Goal: Task Accomplishment & Management: Use online tool/utility

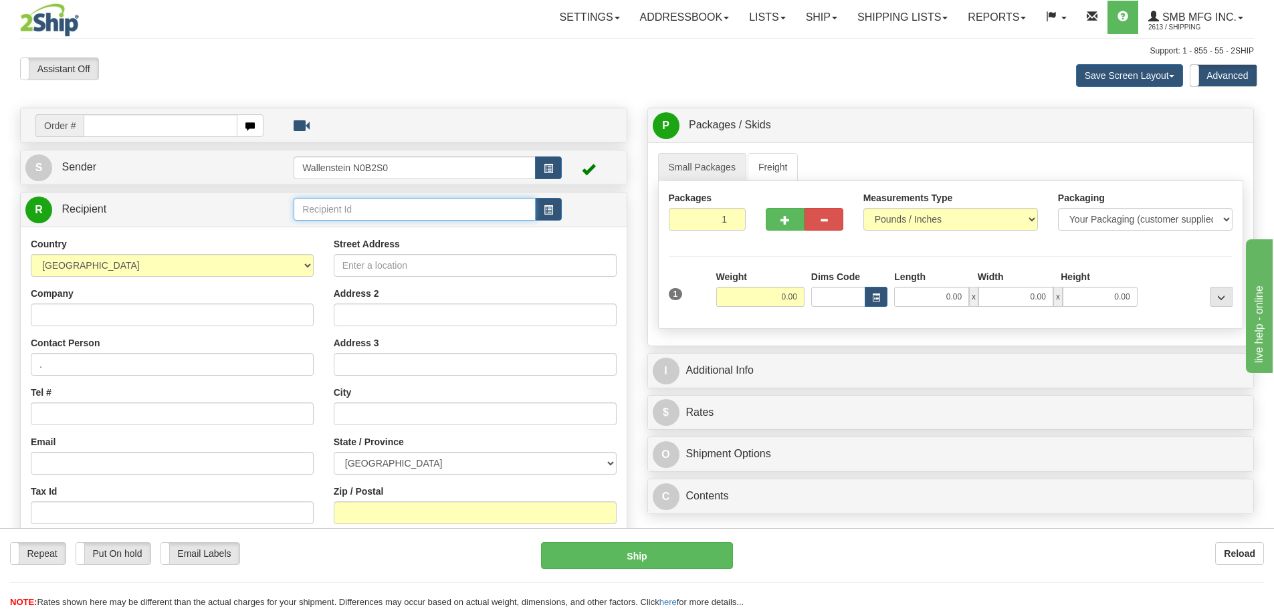
click at [388, 202] on input "text" at bounding box center [415, 209] width 242 height 23
click at [166, 312] on input "Company" at bounding box center [172, 315] width 283 height 23
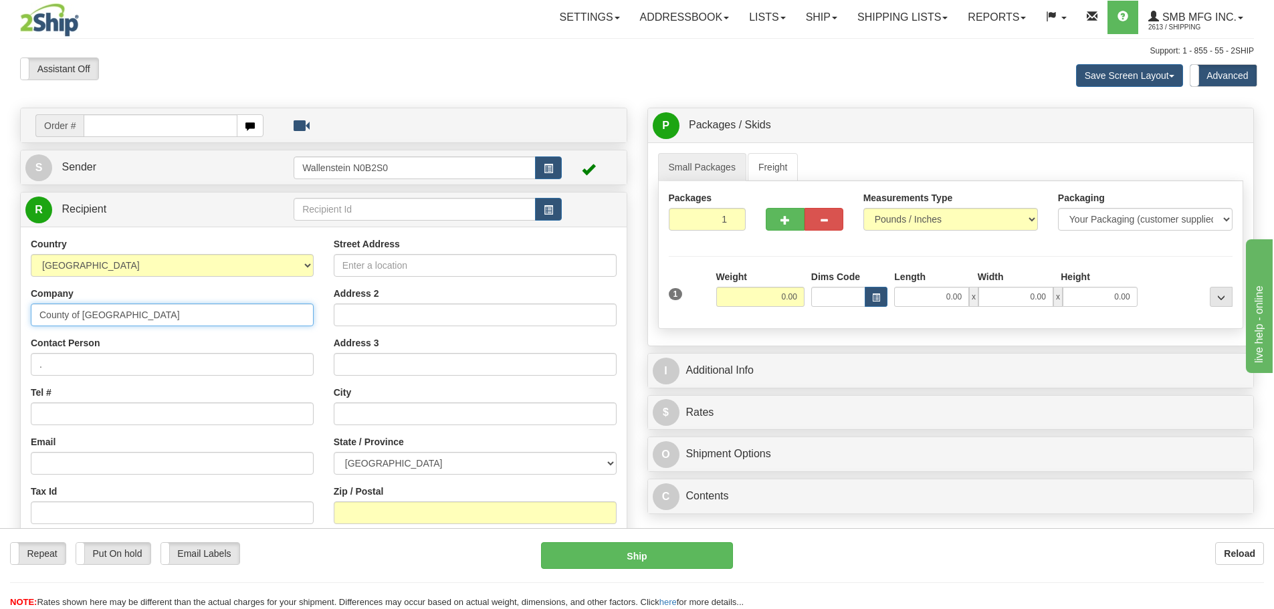
type input "County of [GEOGRAPHIC_DATA]"
type input "[PHONE_NUMBER]"
type input "[STREET_ADDRESS]"
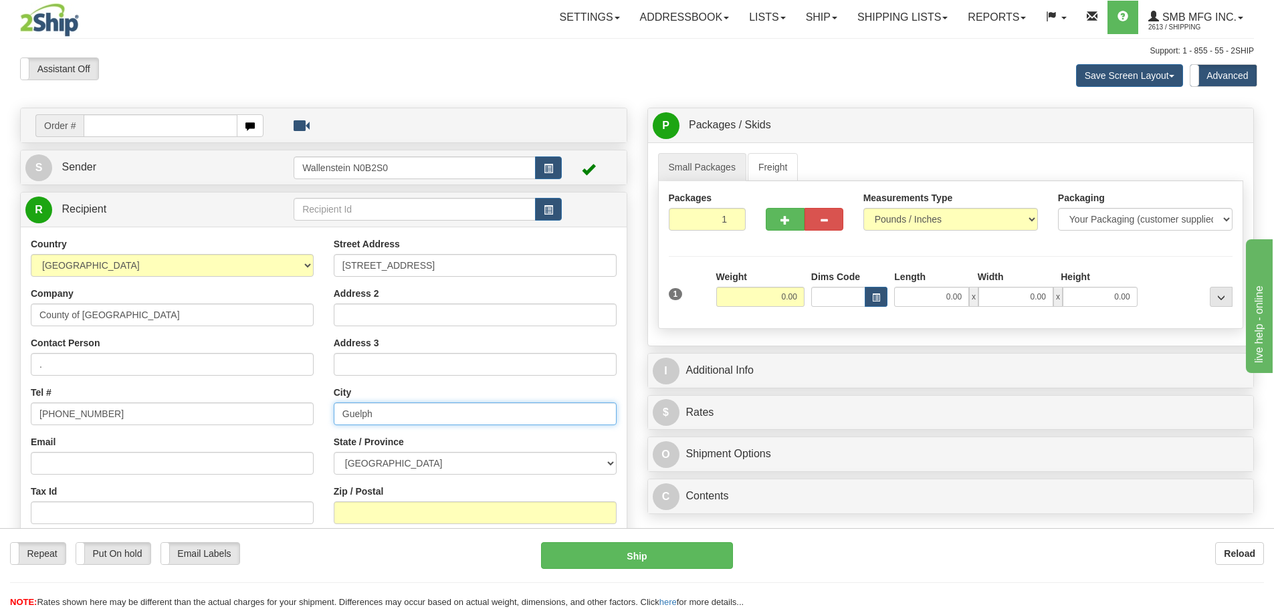
type input "Guelph"
select select "ON"
type input "N1H 3T9"
drag, startPoint x: 775, startPoint y: 296, endPoint x: 841, endPoint y: 296, distance: 66.2
click at [803, 296] on input "0.00" at bounding box center [760, 297] width 88 height 20
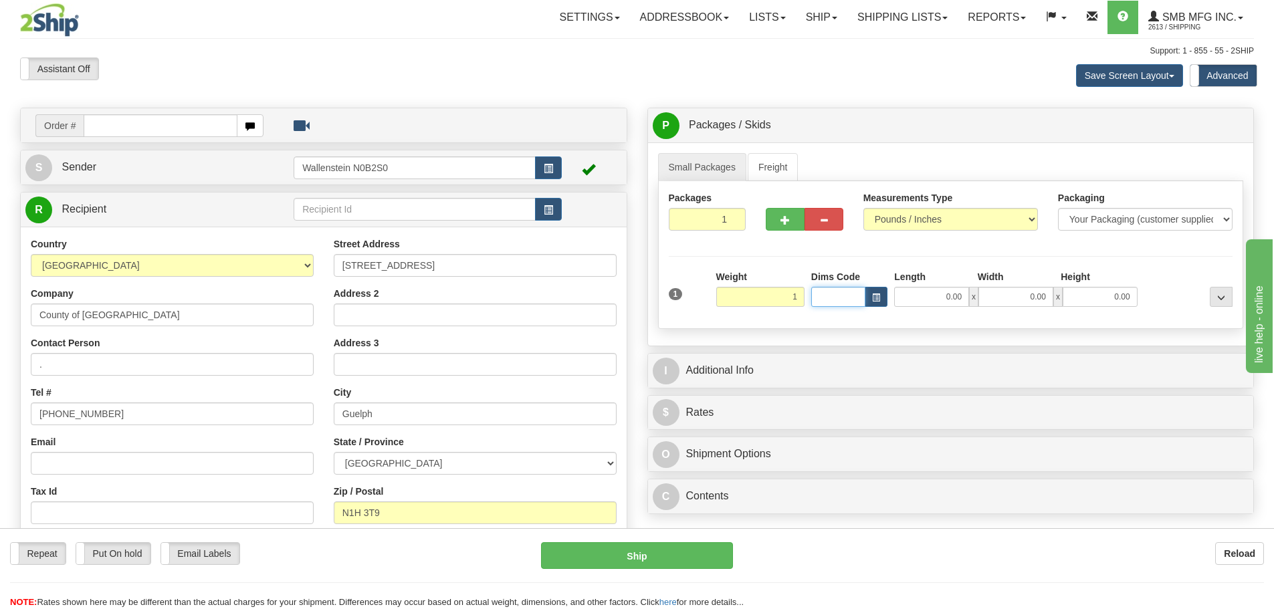
type input "1.00"
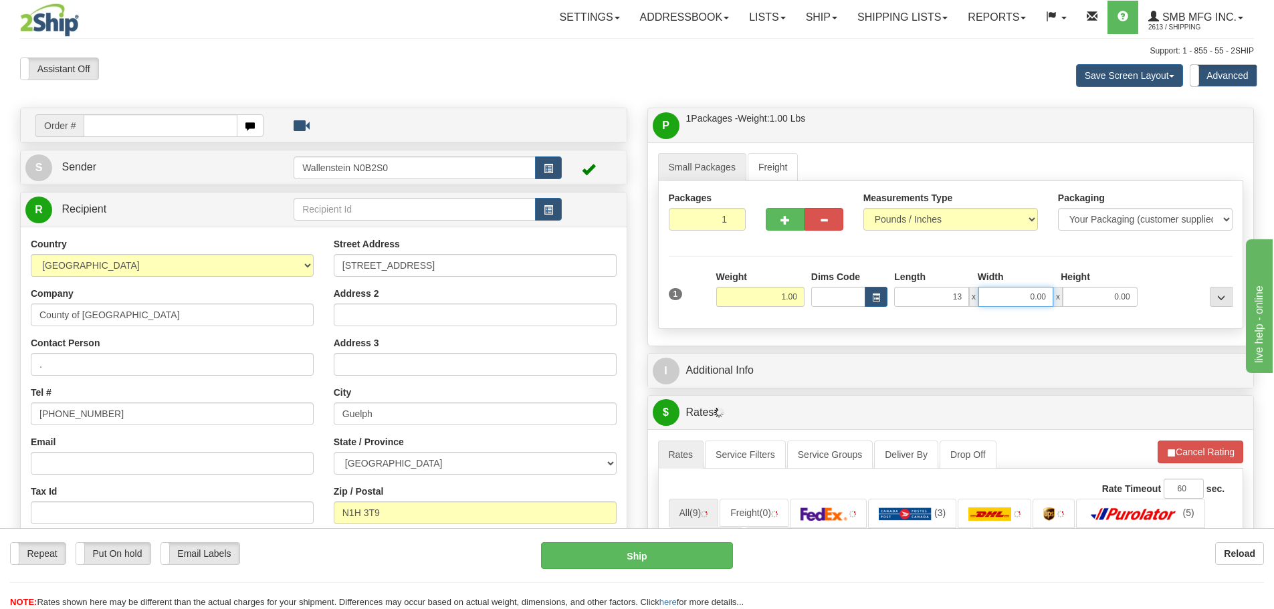
type input "13.00"
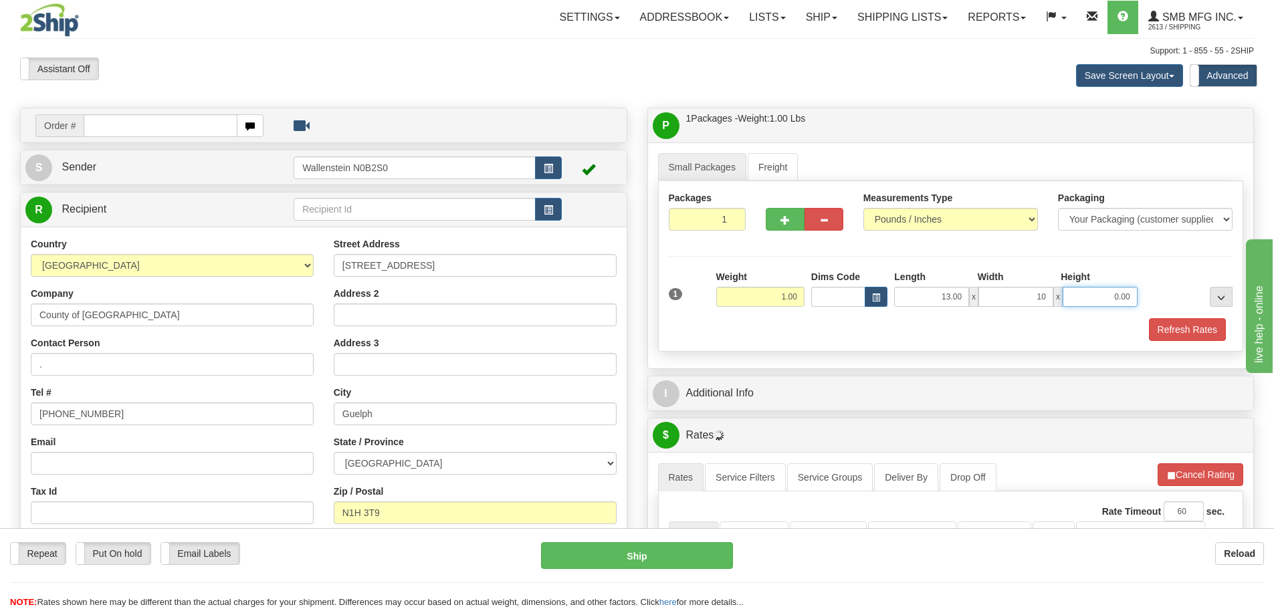
type input "10.00"
type input "1.00"
click at [1181, 324] on button "Refresh Rates" at bounding box center [1187, 329] width 77 height 23
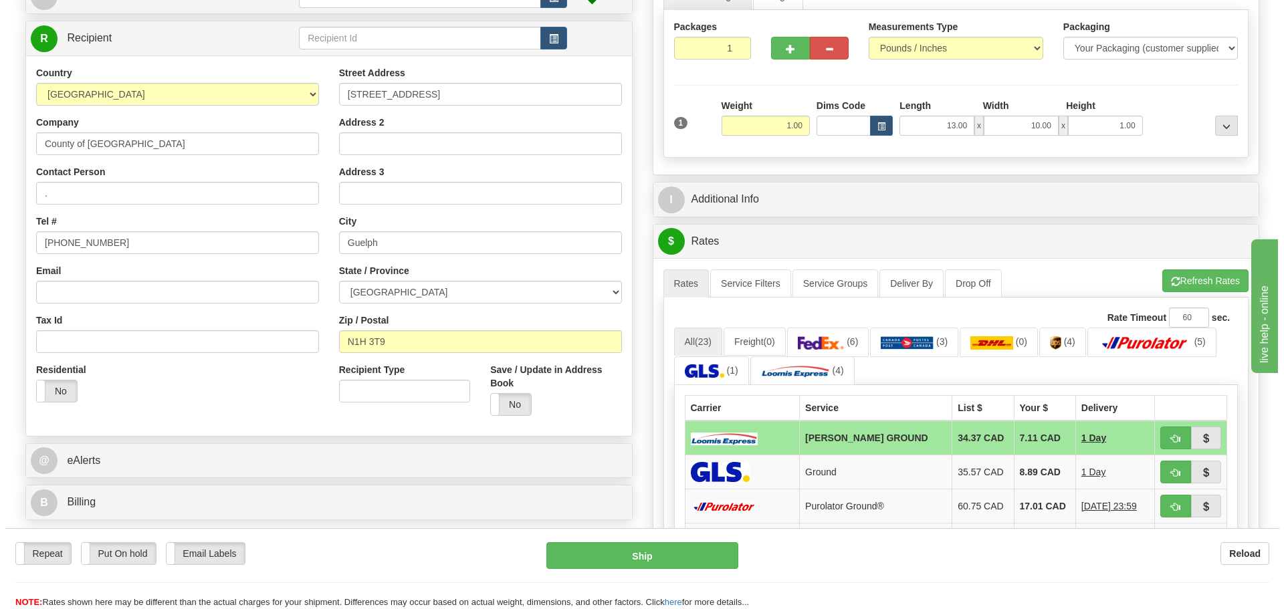
scroll to position [201, 0]
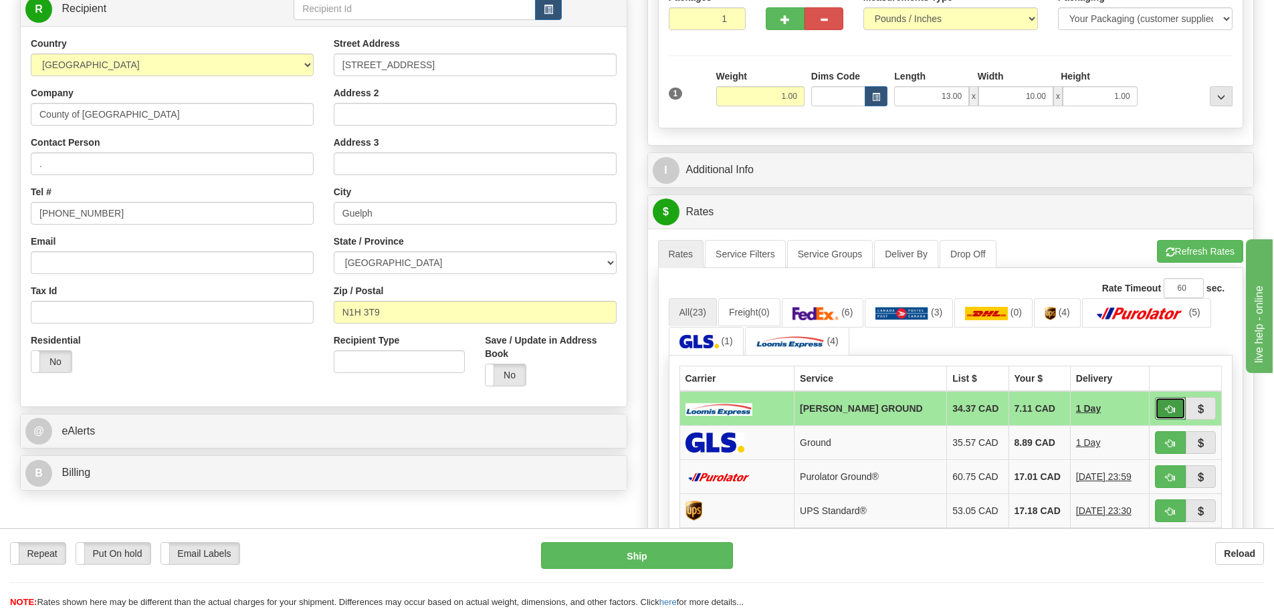
click at [1166, 409] on span "button" at bounding box center [1170, 409] width 9 height 9
type input "DD"
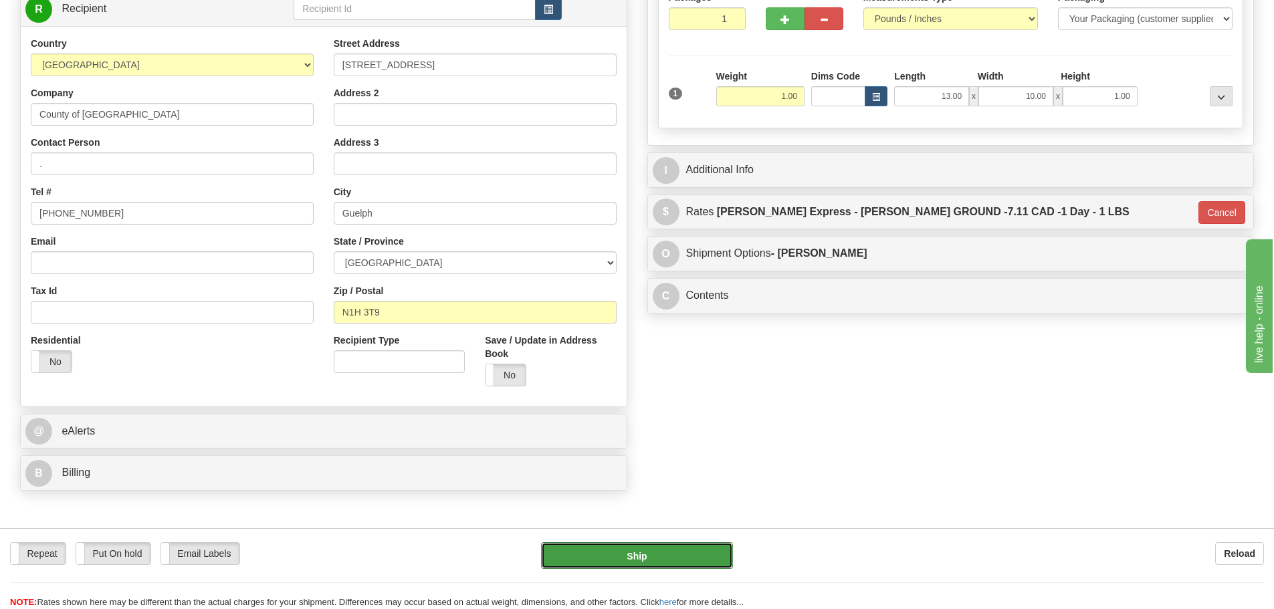
click at [658, 559] on button "Ship" at bounding box center [637, 555] width 192 height 27
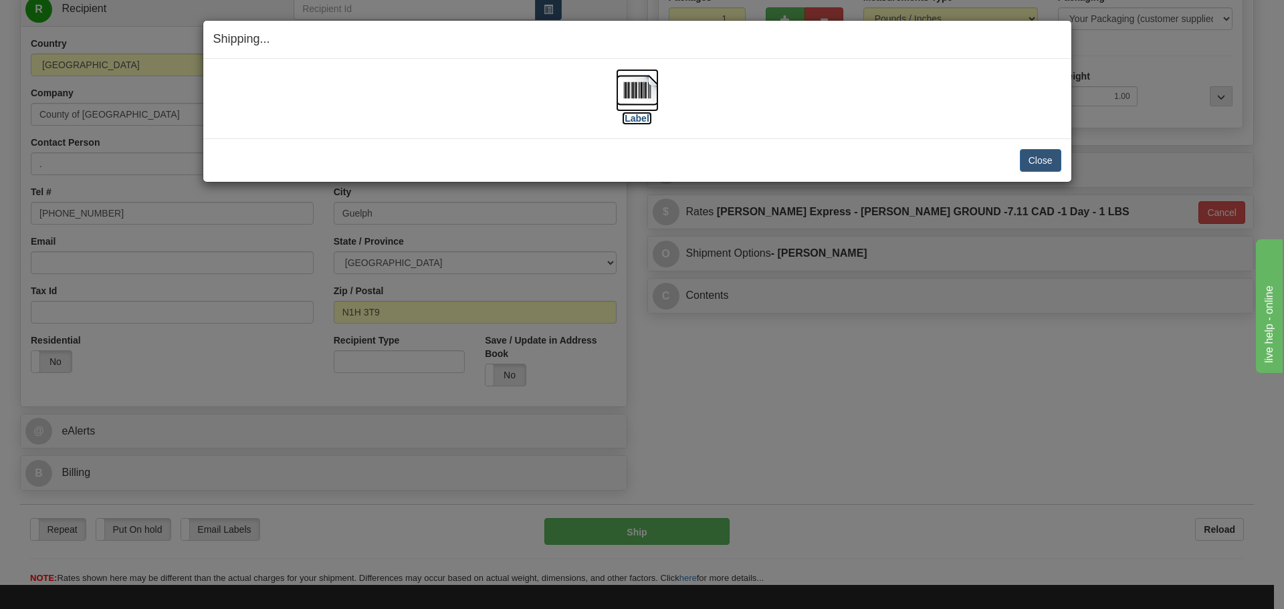
click at [645, 100] on img at bounding box center [637, 90] width 43 height 43
